Goal: Information Seeking & Learning: Find specific fact

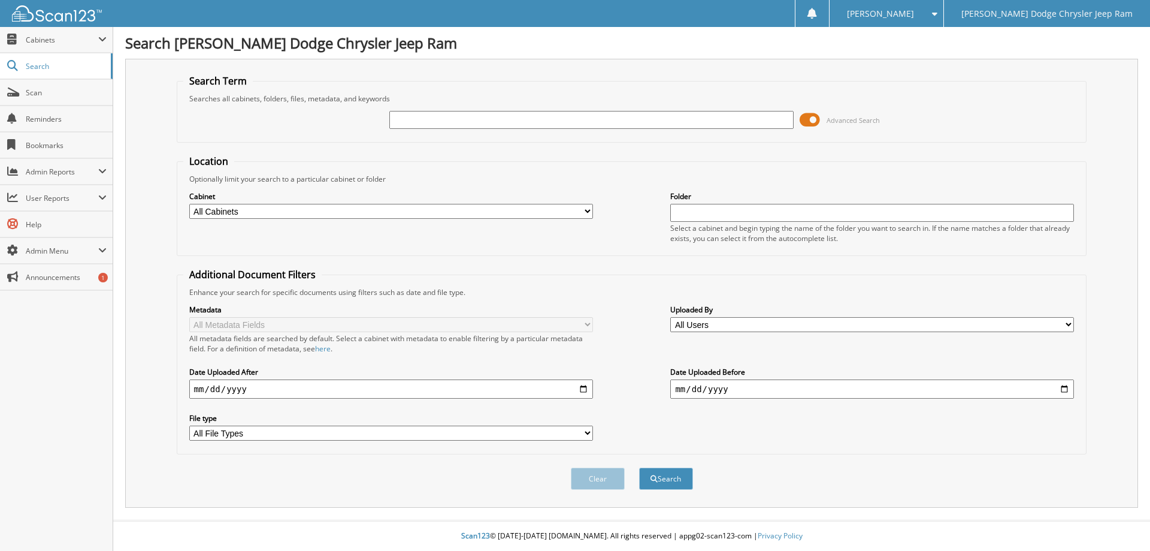
click at [420, 119] on input "text" at bounding box center [591, 120] width 404 height 18
type input "25462"
click at [639, 467] on button "Search" at bounding box center [666, 478] width 54 height 22
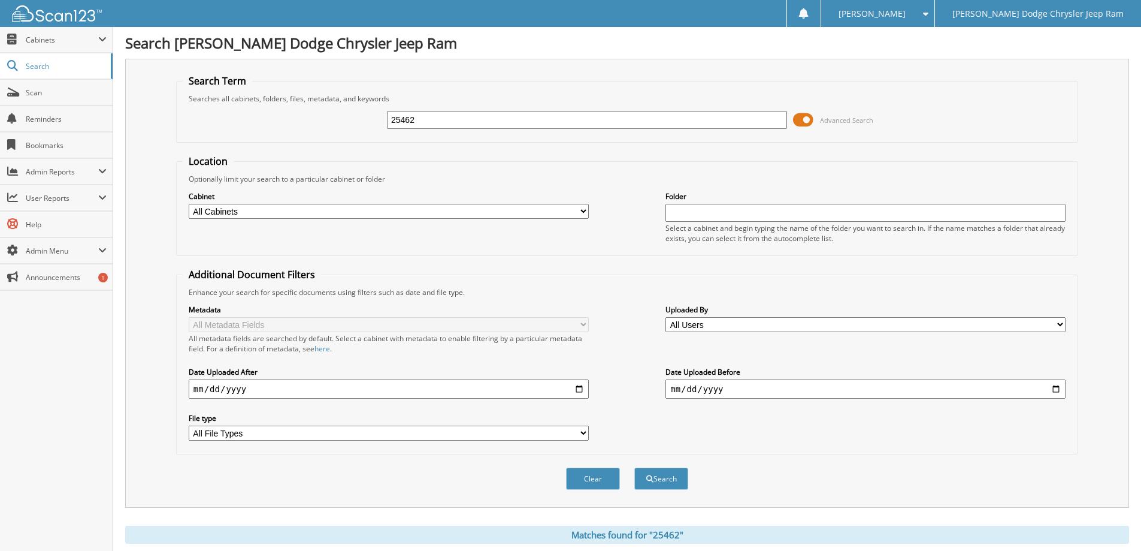
scroll to position [479, 0]
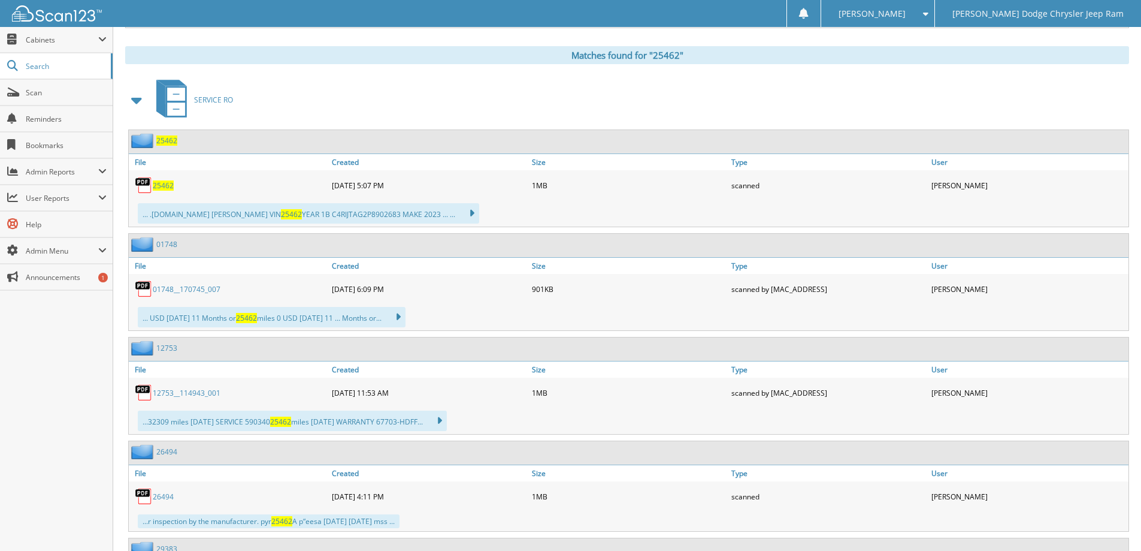
click at [152, 187] on img at bounding box center [144, 185] width 18 height 18
click at [156, 187] on span "25462" at bounding box center [163, 185] width 21 height 10
